Goal: Obtain resource: Download file/media

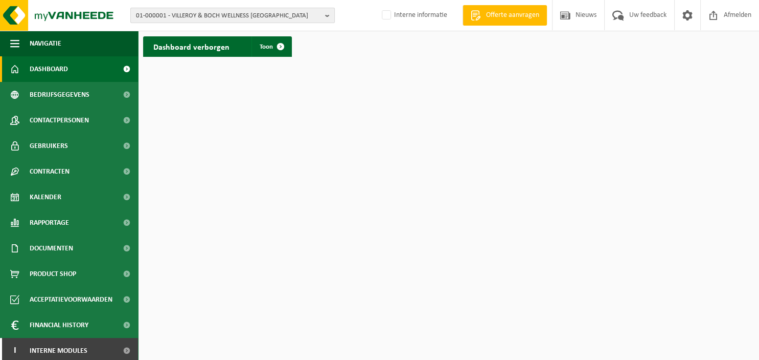
click at [330, 16] on b "button" at bounding box center [329, 15] width 9 height 14
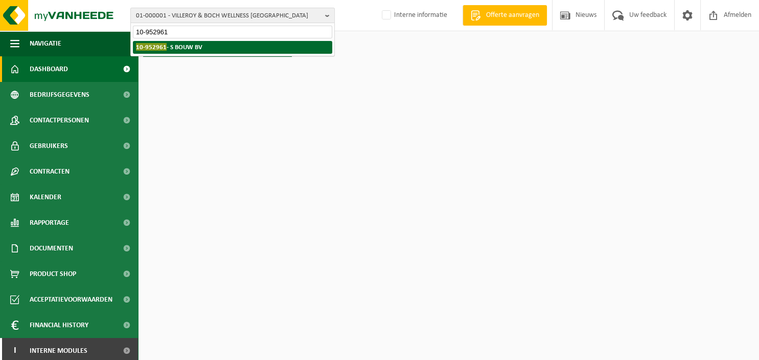
type input "10-952961"
click at [253, 49] on li "10-952961 - S BOUW BV" at bounding box center [232, 47] width 199 height 13
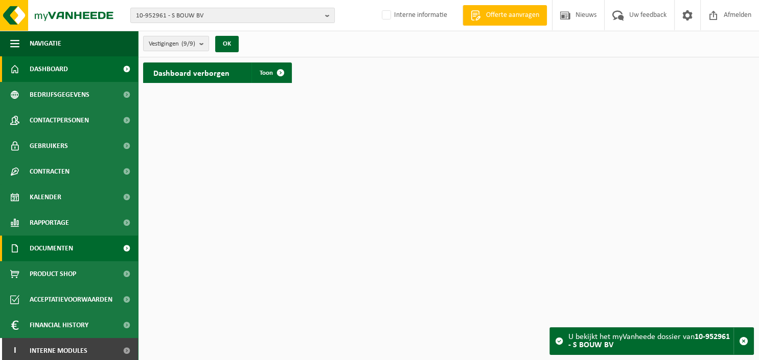
click at [52, 251] on span "Documenten" at bounding box center [51, 248] width 43 height 26
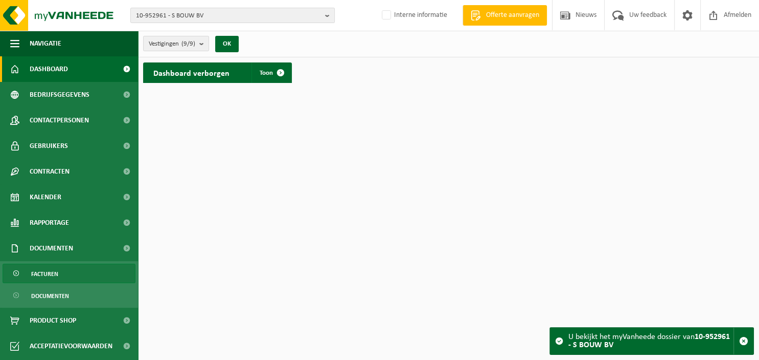
click at [49, 272] on span "Facturen" at bounding box center [44, 273] width 27 height 19
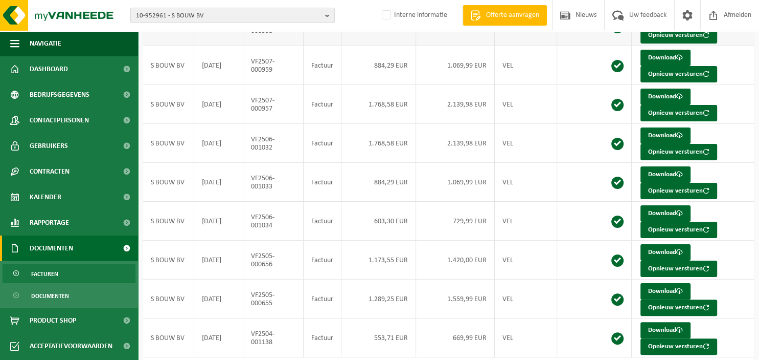
scroll to position [211, 0]
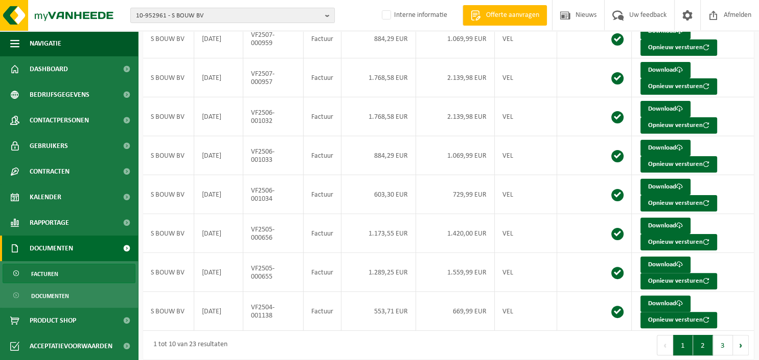
click at [702, 348] on button "2" at bounding box center [703, 344] width 20 height 20
click at [721, 339] on button "3" at bounding box center [723, 344] width 20 height 20
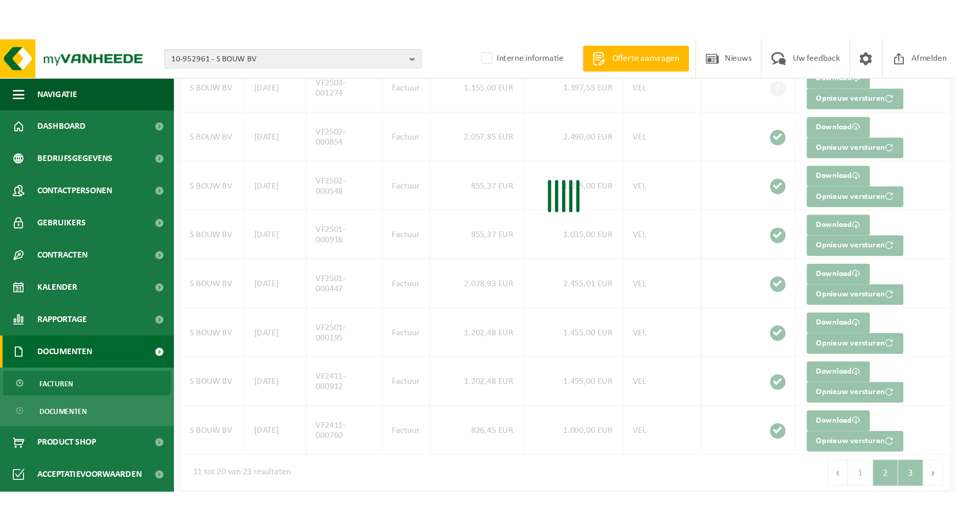
scroll to position [0, 0]
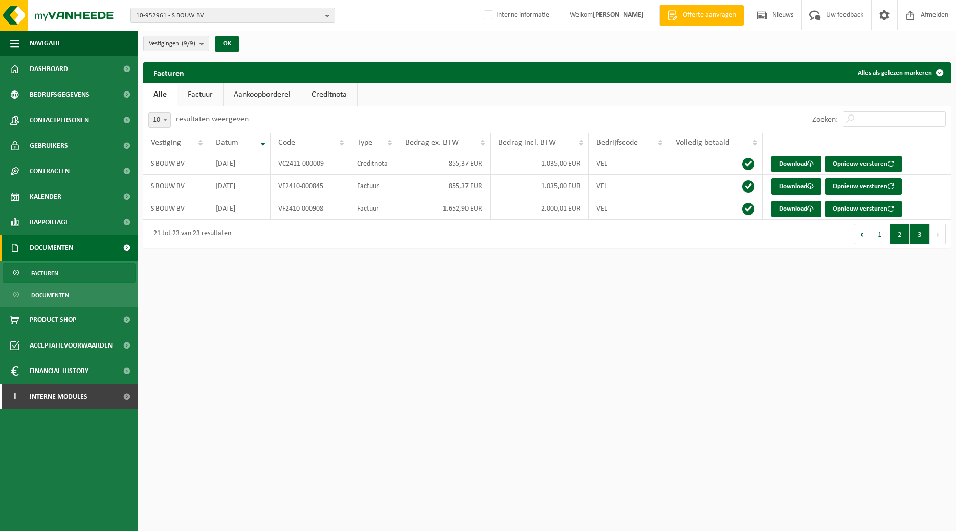
click at [759, 236] on button "2" at bounding box center [900, 234] width 20 height 20
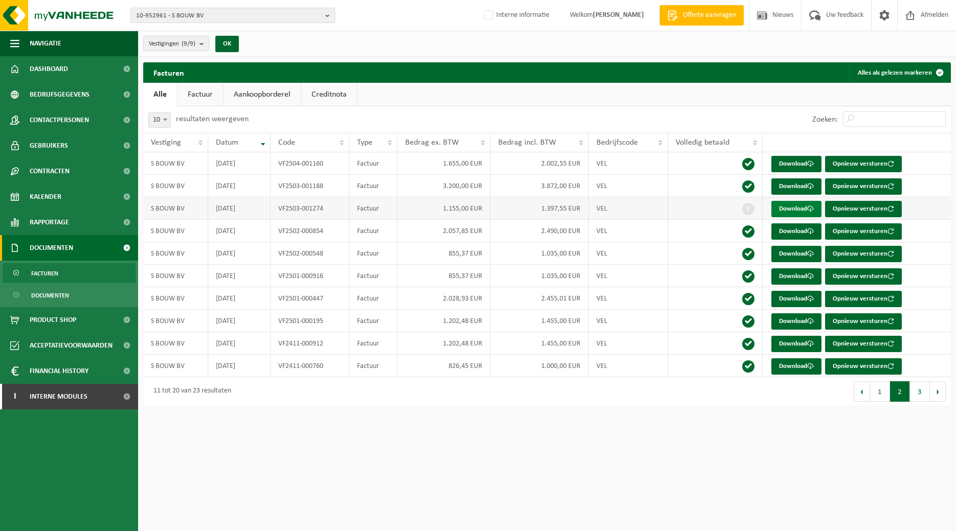
click at [759, 210] on link "Download" at bounding box center [796, 209] width 50 height 16
click at [328, 13] on b "button" at bounding box center [329, 15] width 9 height 14
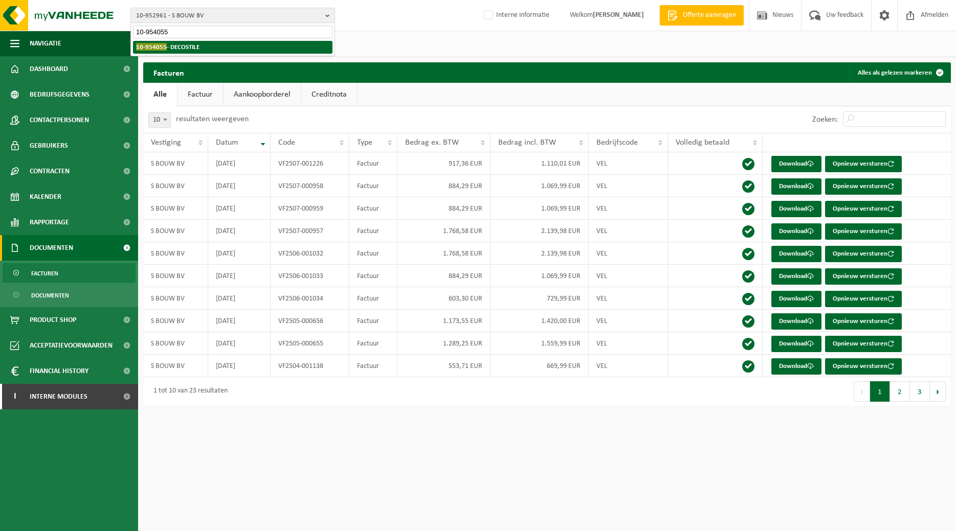
type input "10-954055"
click at [200, 47] on li "10-954055 - DECOSTILE" at bounding box center [232, 47] width 199 height 13
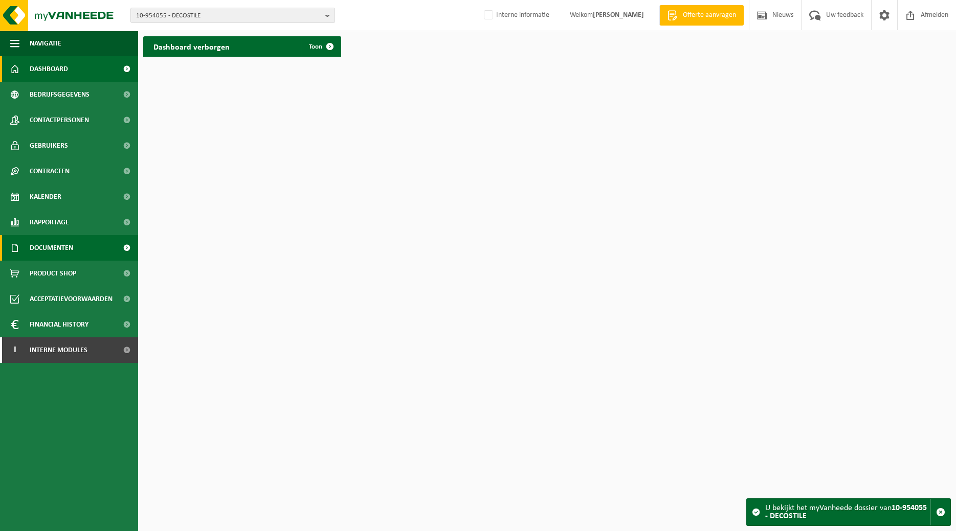
click at [64, 250] on span "Documenten" at bounding box center [51, 248] width 43 height 26
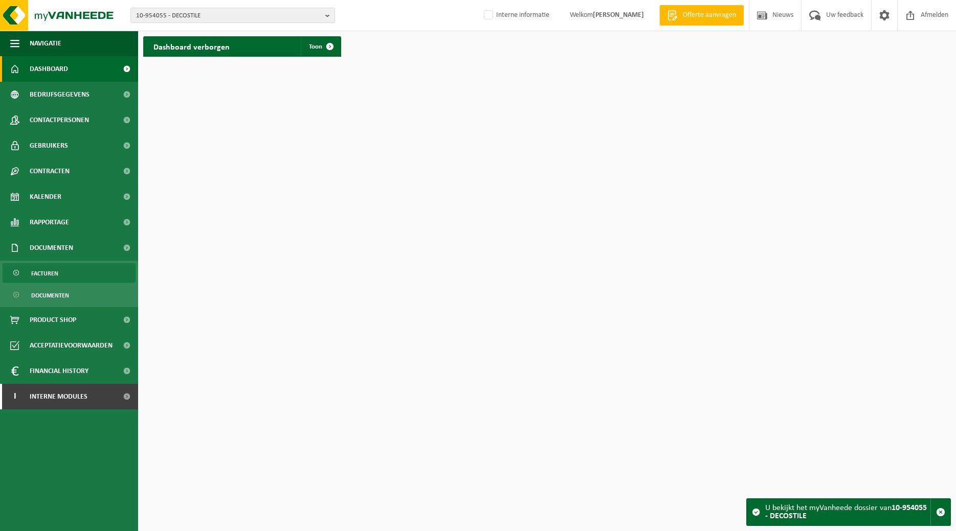
click at [56, 277] on span "Facturen" at bounding box center [44, 273] width 27 height 19
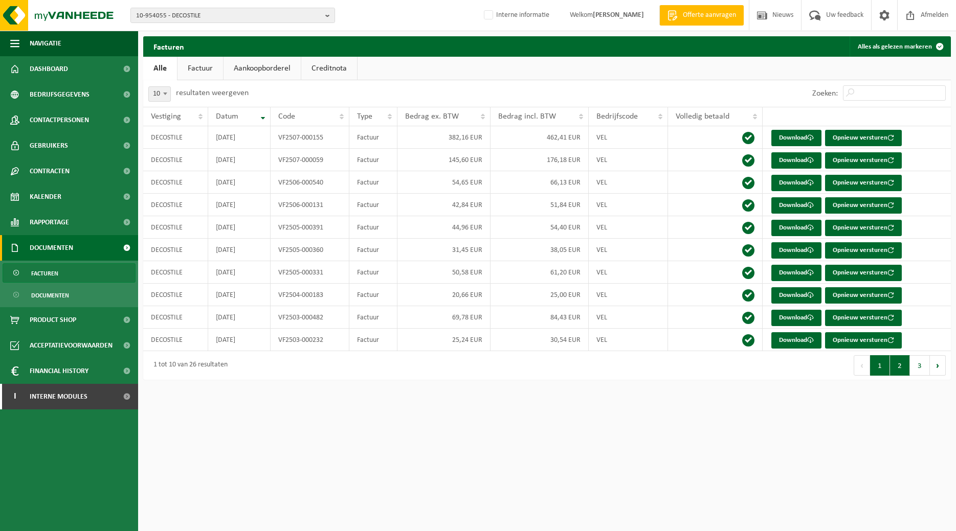
click at [902, 370] on button "2" at bounding box center [900, 365] width 20 height 20
click at [837, 181] on button "Opnieuw versturen" at bounding box center [863, 183] width 77 height 16
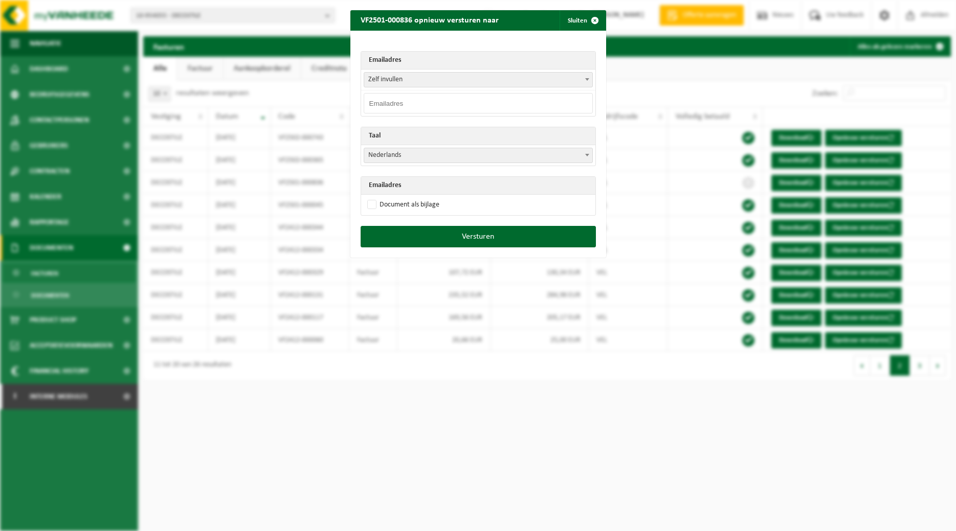
click at [588, 79] on b at bounding box center [587, 79] width 4 height 3
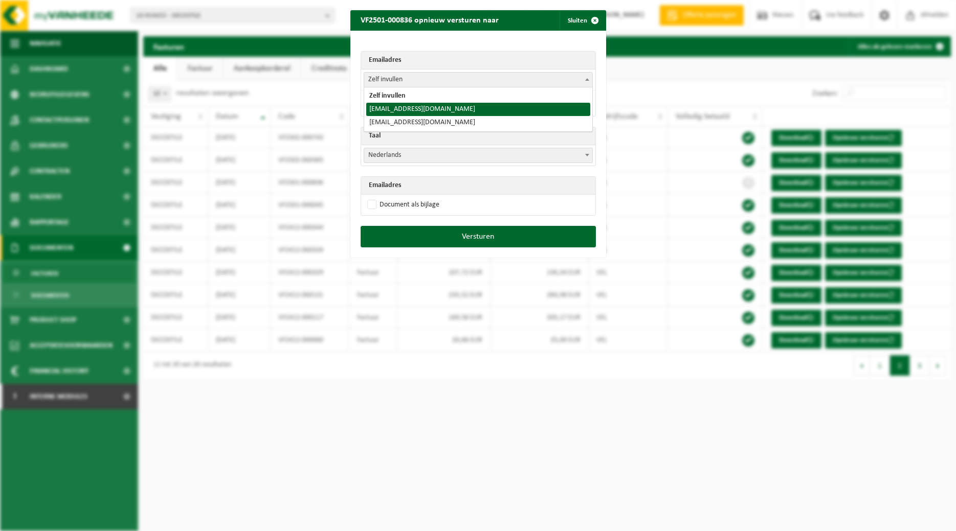
select select "beldecostyle@gmail.com"
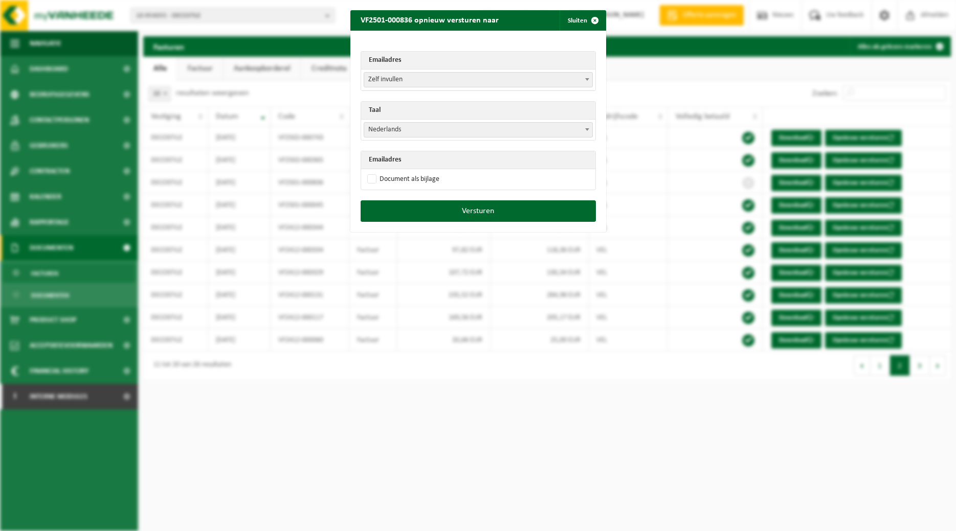
click at [590, 131] on span at bounding box center [587, 129] width 10 height 13
select select "fr"
click at [389, 177] on label "Document als bijlage" at bounding box center [402, 179] width 74 height 15
click at [389, 172] on input "Document als bijlage" at bounding box center [491, 171] width 256 height 1
checkbox input "true"
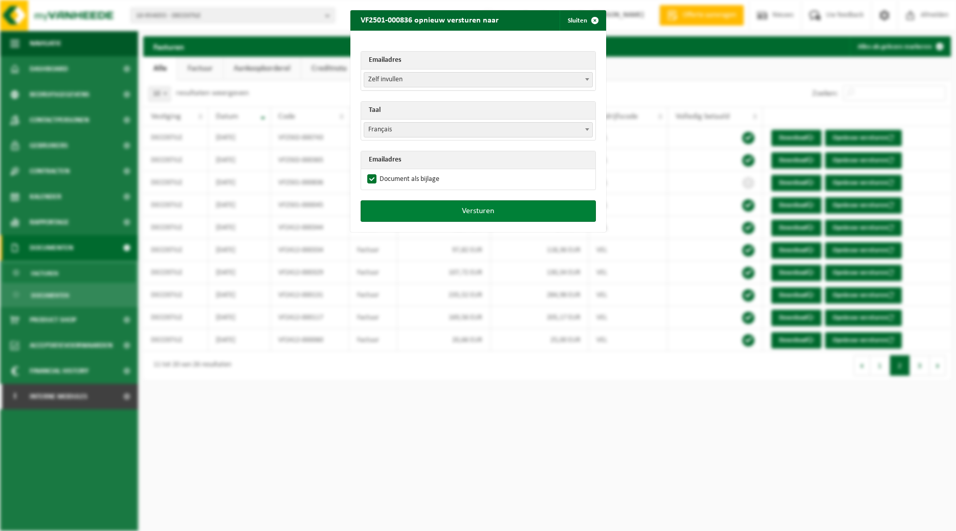
click at [466, 210] on button "Versturen" at bounding box center [478, 210] width 235 height 21
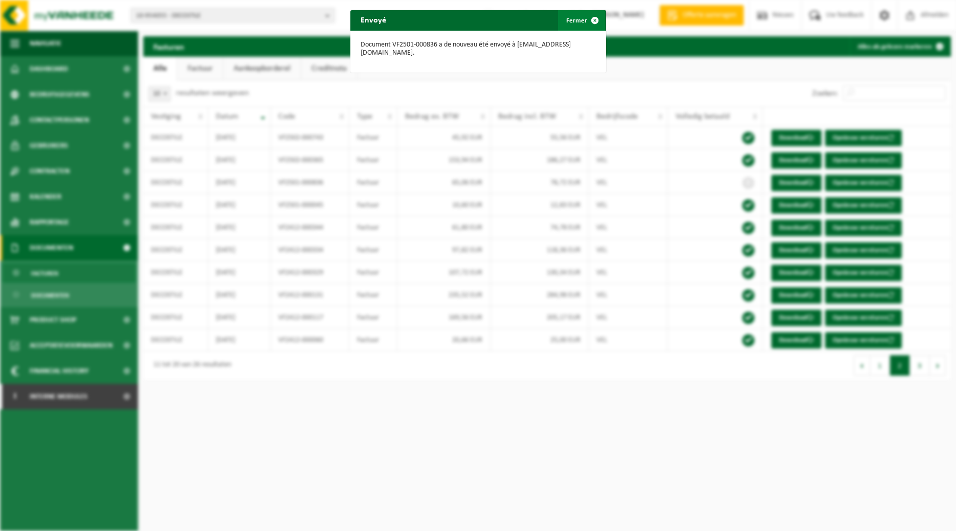
click at [596, 20] on span "button" at bounding box center [595, 20] width 20 height 20
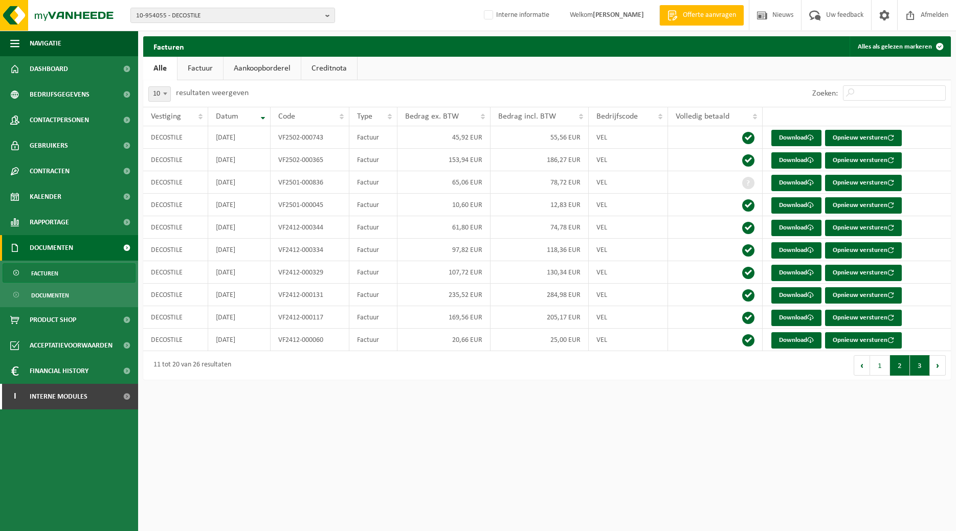
click at [922, 366] on button "3" at bounding box center [920, 365] width 20 height 20
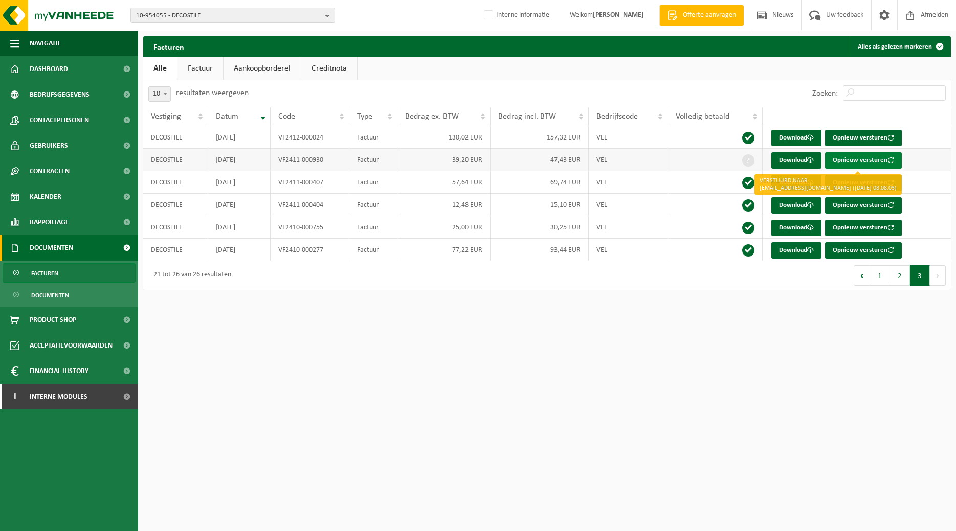
click at [849, 161] on button "Opnieuw versturen" at bounding box center [863, 160] width 77 height 16
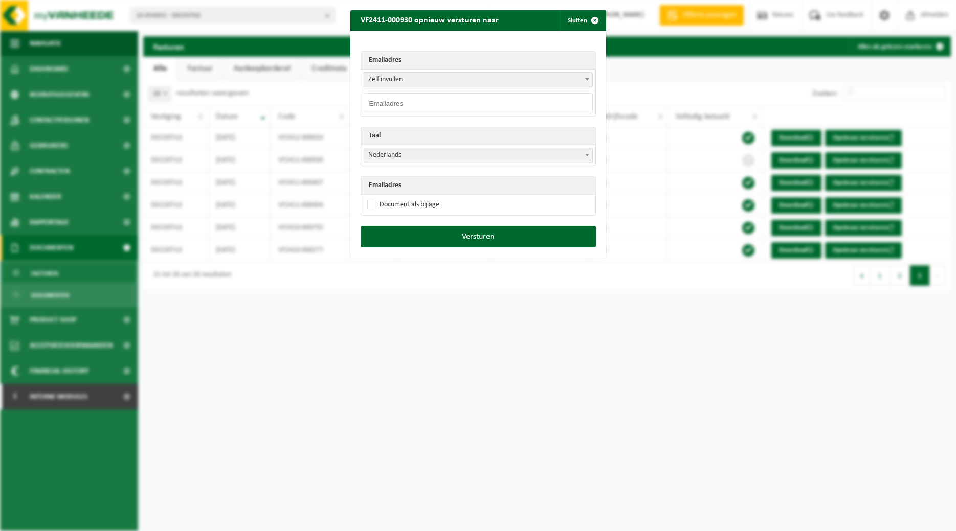
click at [584, 78] on span at bounding box center [587, 79] width 10 height 13
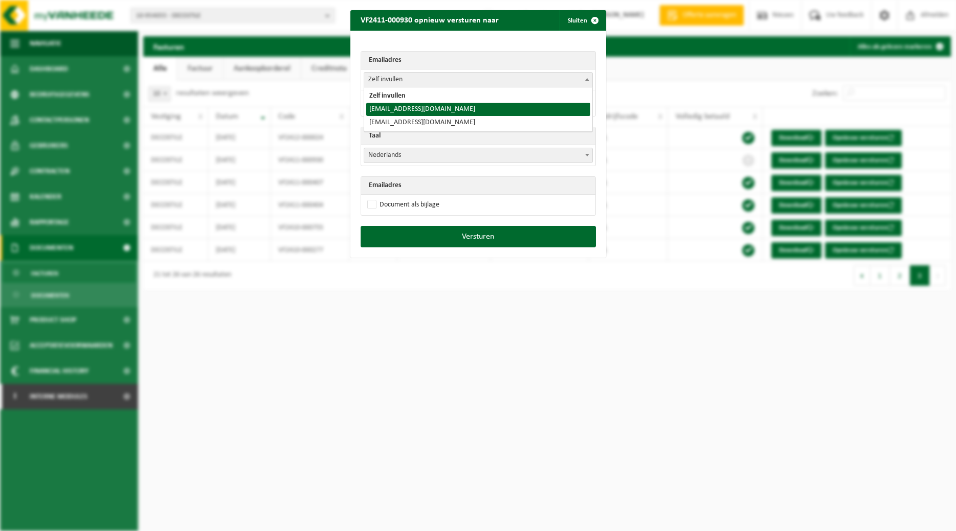
select select "beldecostyle@gmail.com"
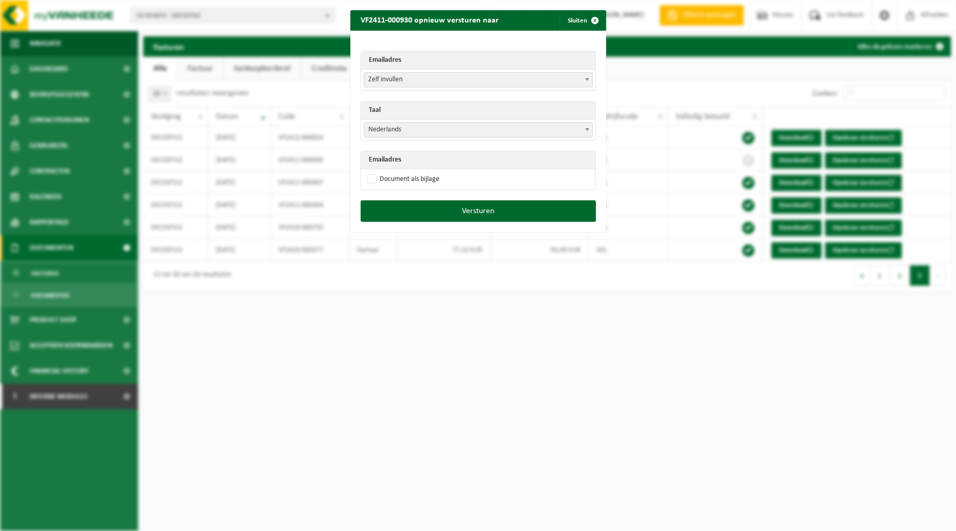
click at [586, 126] on span at bounding box center [587, 129] width 10 height 13
select select "fr"
click at [406, 178] on label "Document als bijlage" at bounding box center [402, 179] width 74 height 15
click at [406, 172] on input "Document als bijlage" at bounding box center [491, 171] width 256 height 1
checkbox input "true"
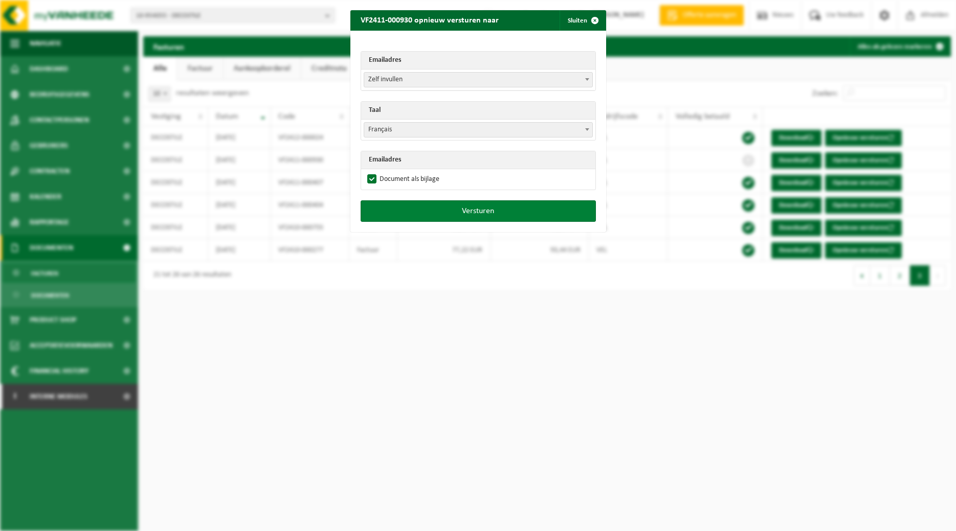
click at [462, 215] on button "Versturen" at bounding box center [478, 210] width 235 height 21
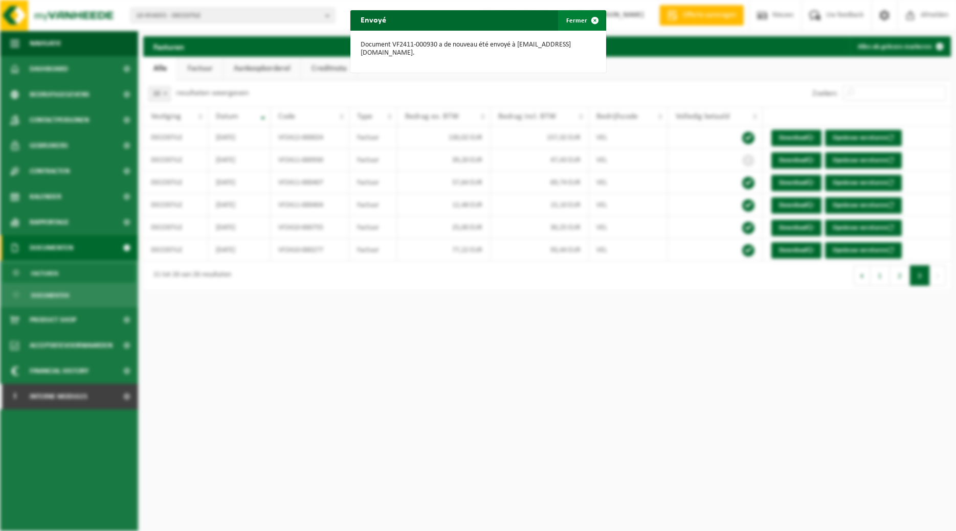
click at [591, 20] on span "button" at bounding box center [595, 20] width 20 height 20
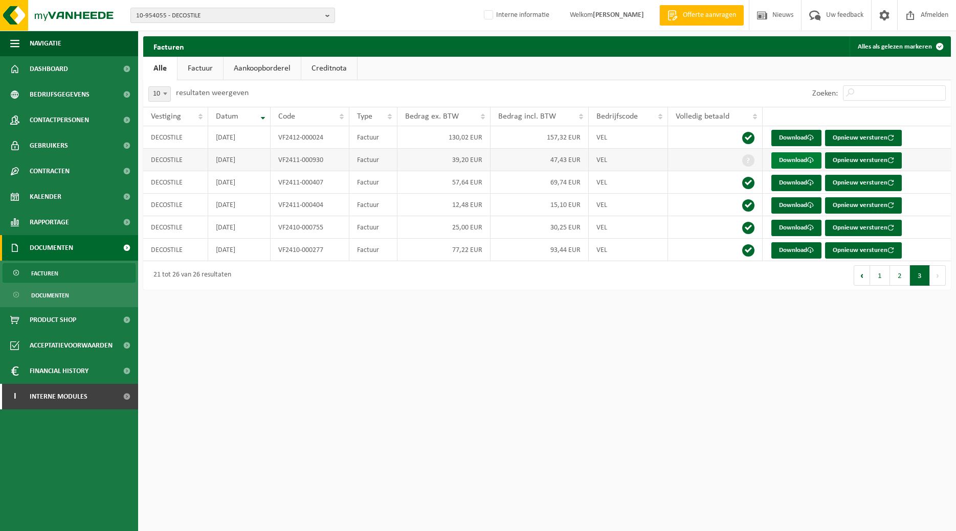
click at [801, 161] on link "Download" at bounding box center [796, 160] width 50 height 16
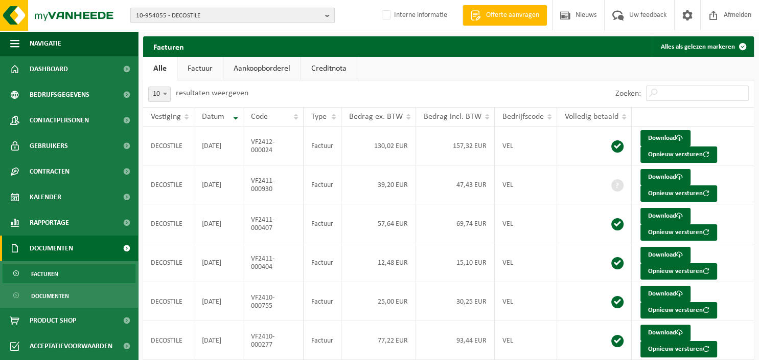
click at [327, 13] on b "button" at bounding box center [329, 15] width 9 height 14
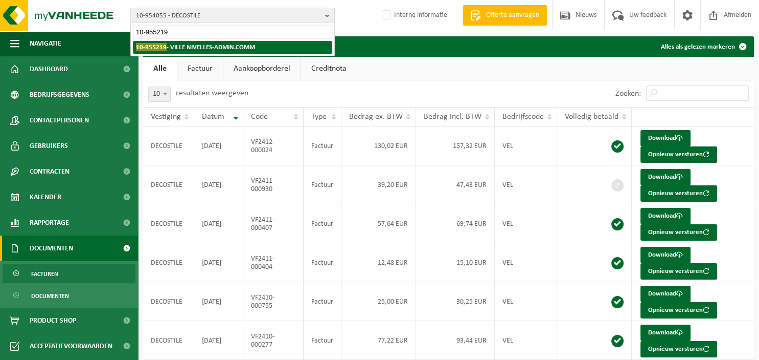
type input "10-955219"
click at [255, 48] on li "10-955219 - VILLE NIVELLES-ADMIN.COMM" at bounding box center [232, 47] width 199 height 13
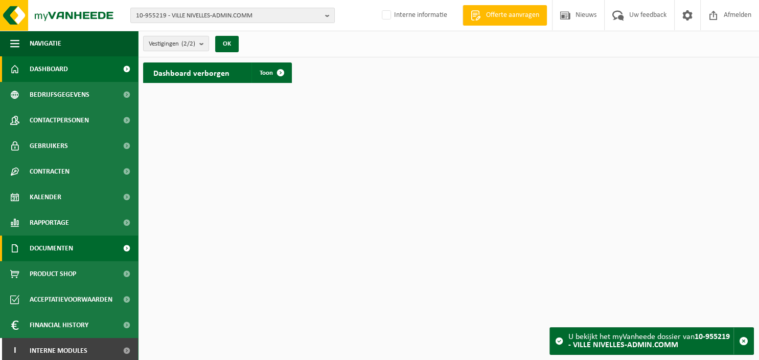
click at [70, 245] on span "Documenten" at bounding box center [51, 248] width 43 height 26
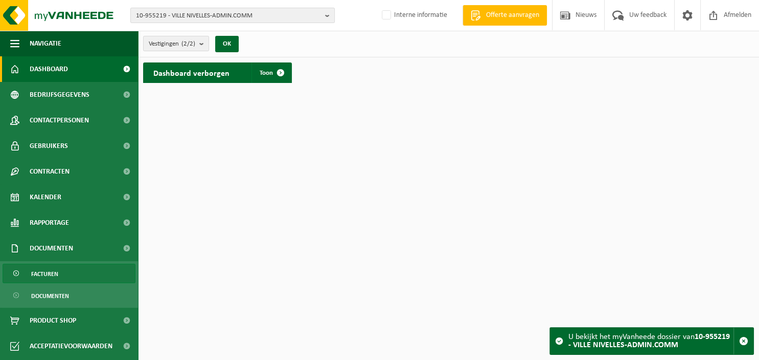
click at [57, 271] on span "Facturen" at bounding box center [44, 273] width 27 height 19
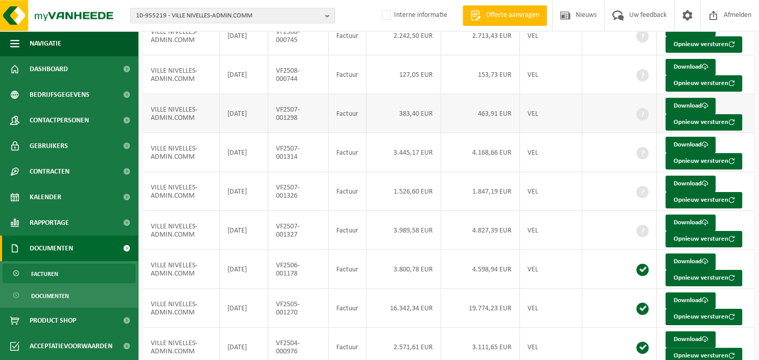
scroll to position [211, 0]
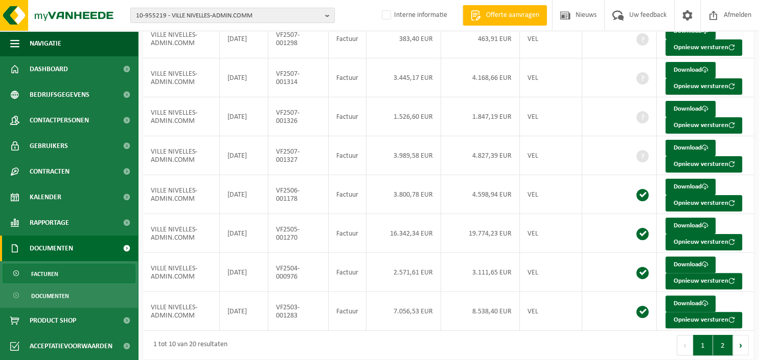
click at [721, 339] on button "2" at bounding box center [723, 344] width 20 height 20
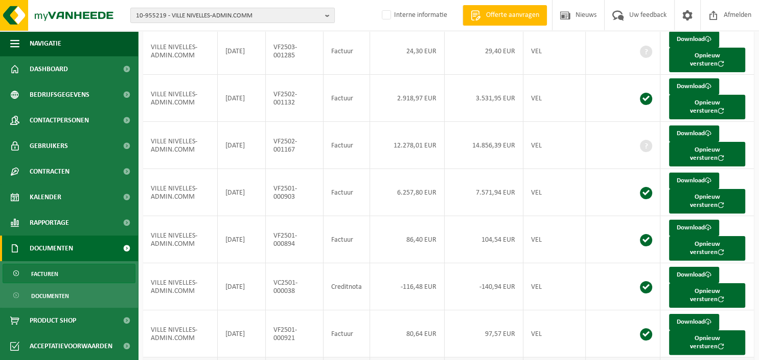
scroll to position [103, 0]
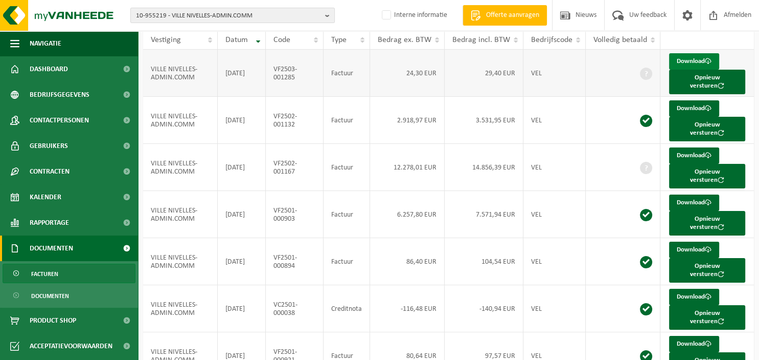
click at [691, 58] on link "Download" at bounding box center [694, 61] width 50 height 16
click at [692, 60] on link "Download" at bounding box center [694, 61] width 50 height 16
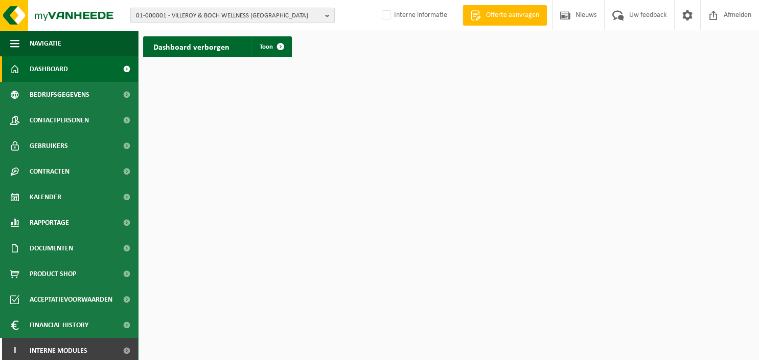
click at [327, 16] on b "button" at bounding box center [329, 15] width 9 height 14
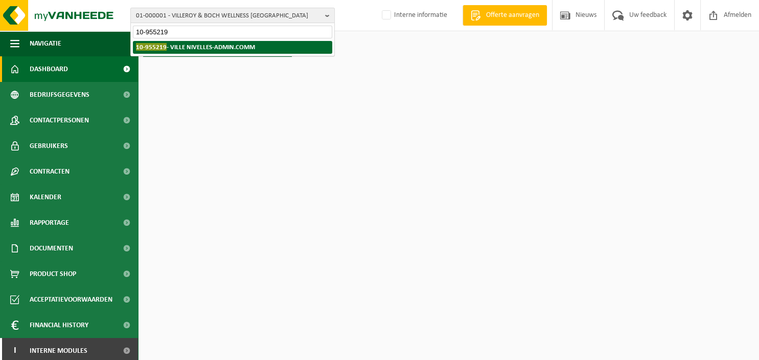
type input "10-955219"
click at [263, 51] on li "10-955219 - VILLE NIVELLES-ADMIN.COMM" at bounding box center [232, 47] width 199 height 13
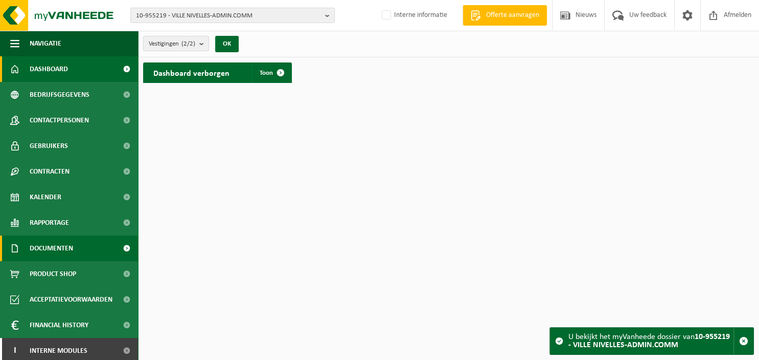
click at [73, 251] on span "Documenten" at bounding box center [51, 248] width 43 height 26
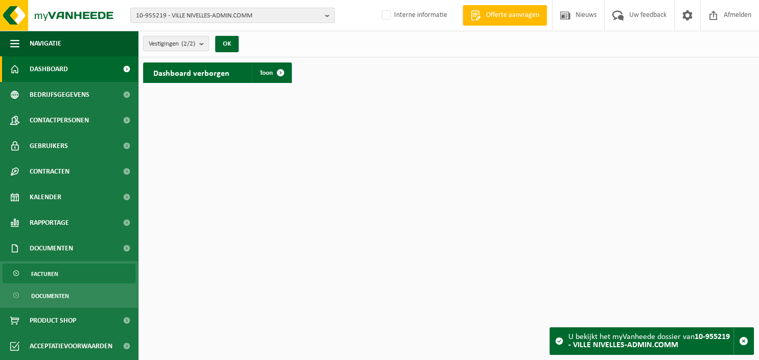
click at [67, 271] on link "Facturen" at bounding box center [69, 272] width 133 height 19
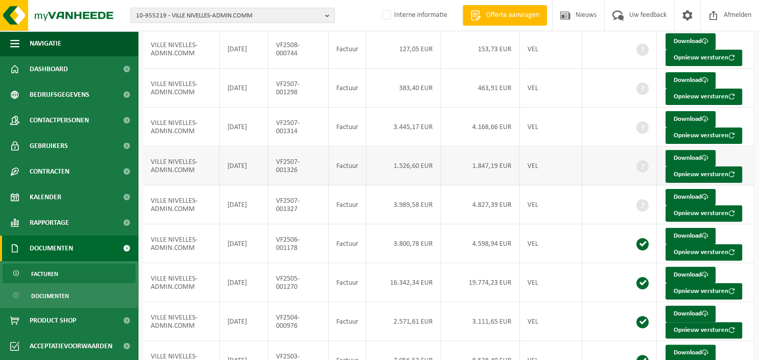
scroll to position [211, 0]
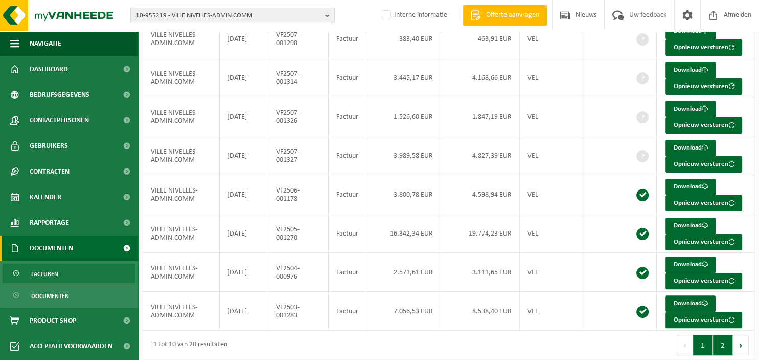
click at [716, 340] on button "2" at bounding box center [723, 344] width 20 height 20
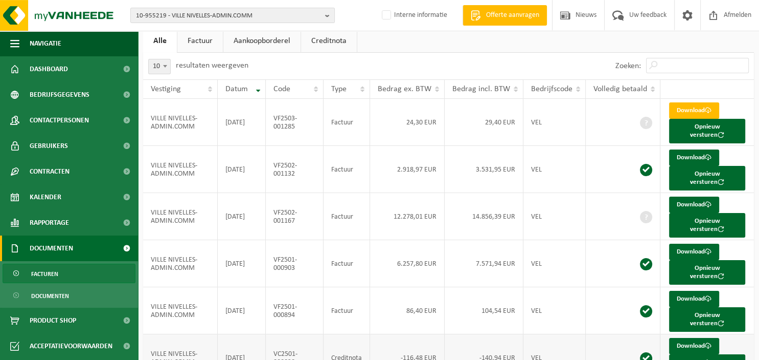
scroll to position [49, 0]
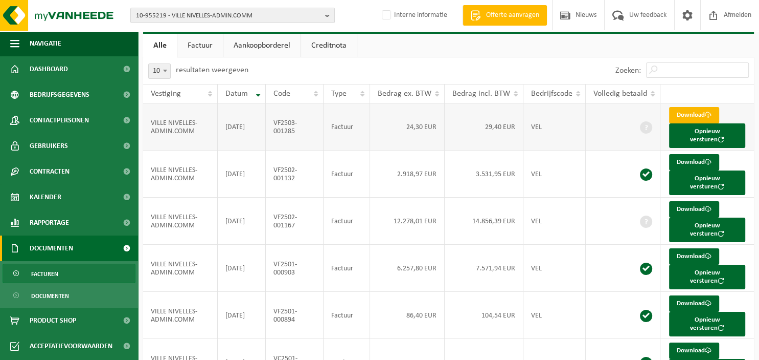
click at [693, 114] on link "Download" at bounding box center [694, 115] width 50 height 16
